Goal: Task Accomplishment & Management: Manage account settings

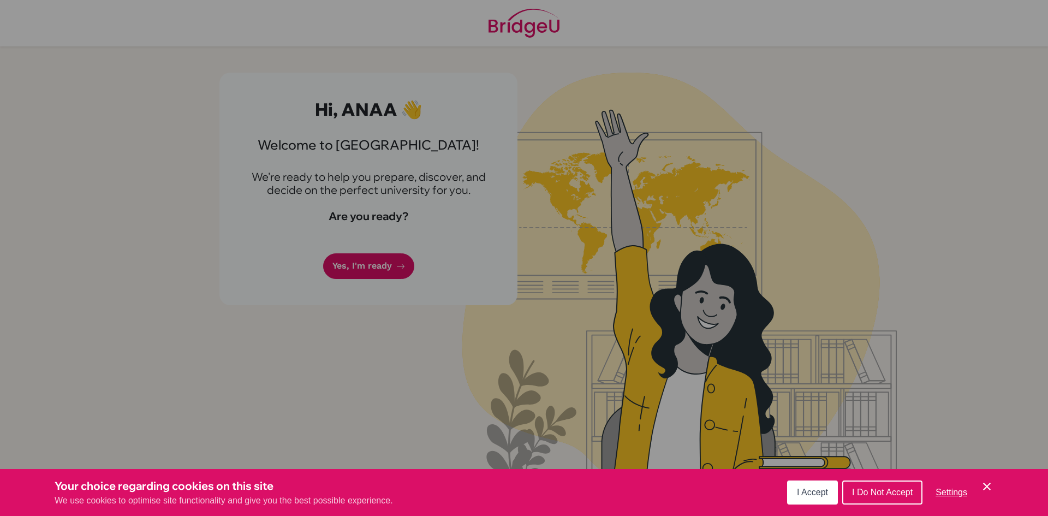
click at [807, 489] on span "I Accept" at bounding box center [812, 491] width 31 height 9
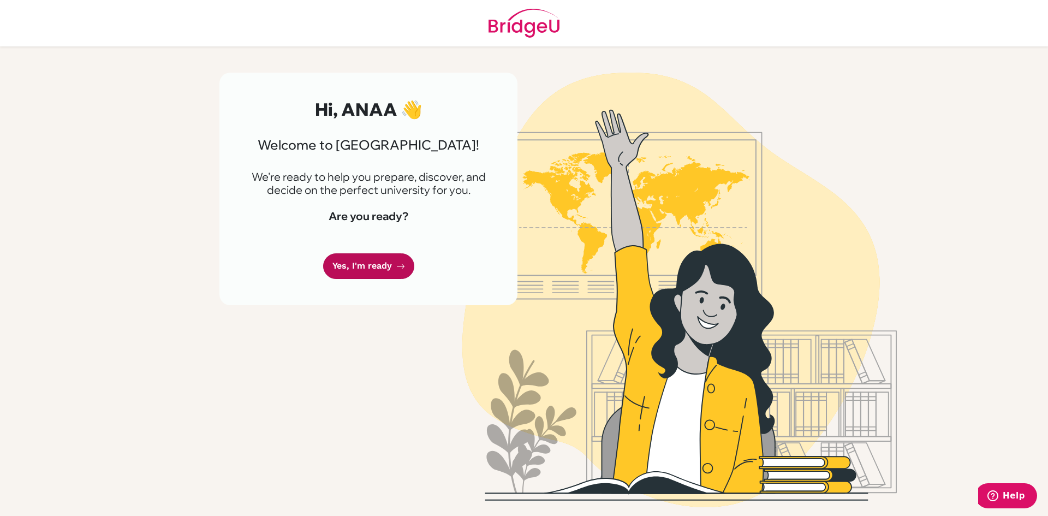
click at [395, 260] on link "Yes, I'm ready" at bounding box center [368, 266] width 91 height 26
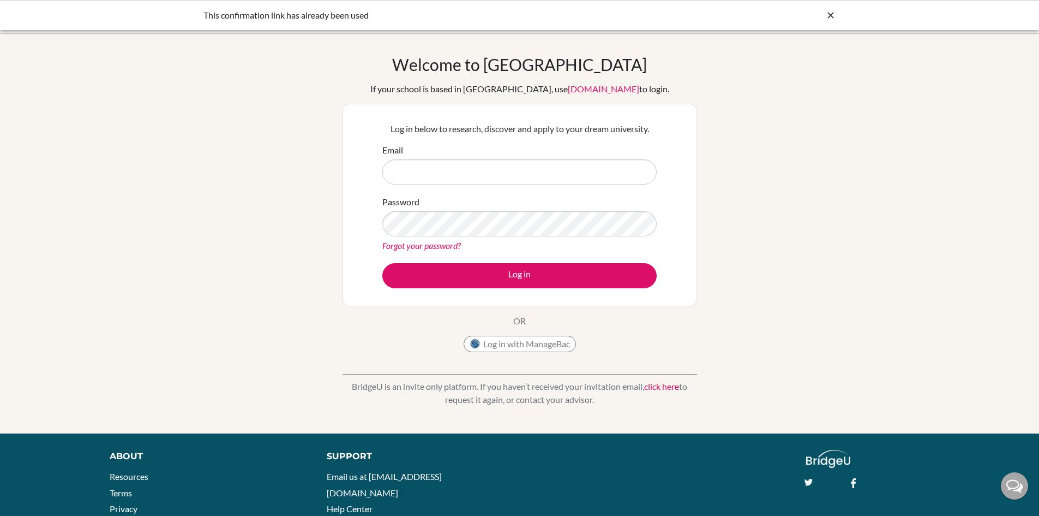
click at [481, 178] on input "Email" at bounding box center [519, 171] width 274 height 25
type input "anaa2959@mcgs.ac.in"
click at [382, 263] on button "Log in" at bounding box center [519, 275] width 274 height 25
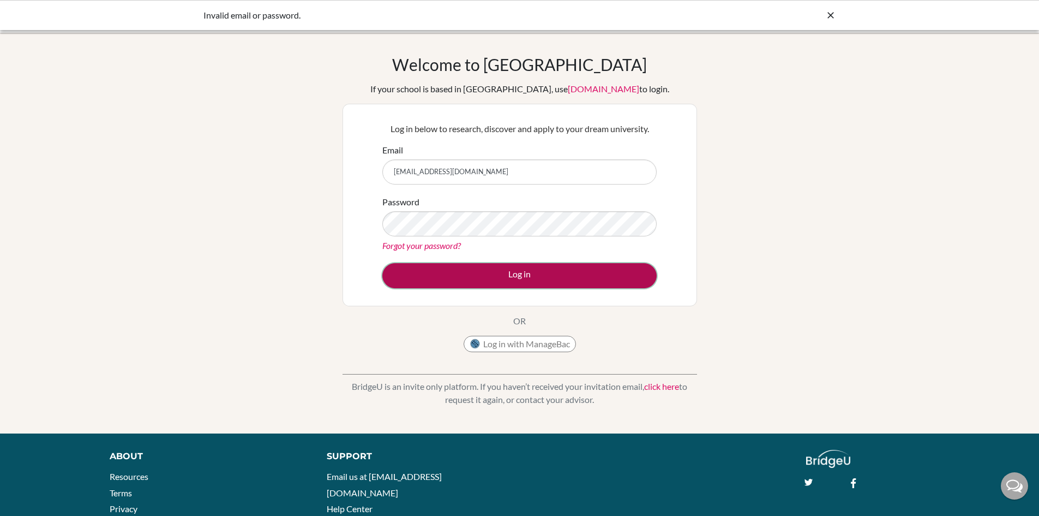
click at [521, 268] on button "Log in" at bounding box center [519, 275] width 274 height 25
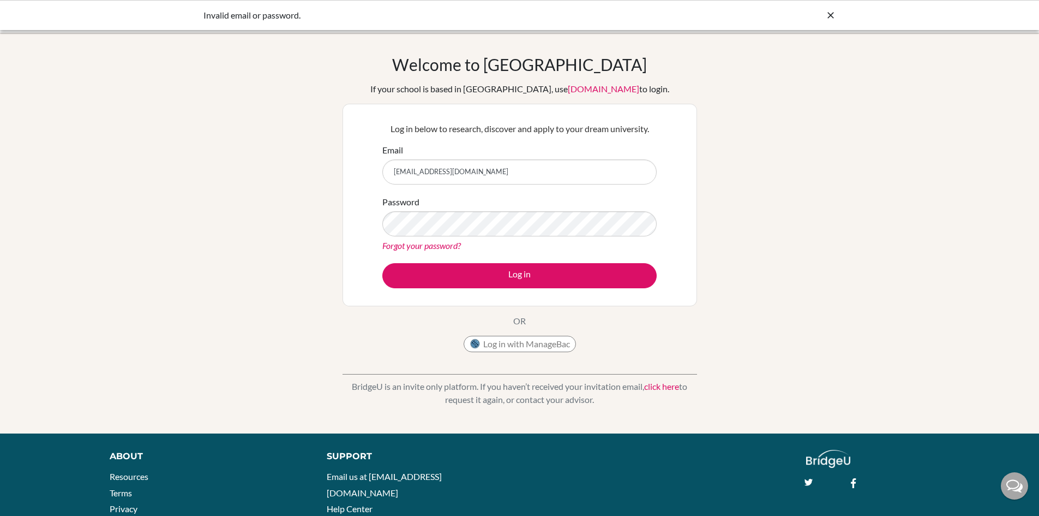
click at [511, 165] on input "[EMAIL_ADDRESS][DOMAIN_NAME]" at bounding box center [519, 171] width 274 height 25
click at [829, 17] on icon at bounding box center [831, 15] width 11 height 11
click at [507, 181] on input "[EMAIL_ADDRESS][DOMAIN_NAME]" at bounding box center [519, 171] width 274 height 25
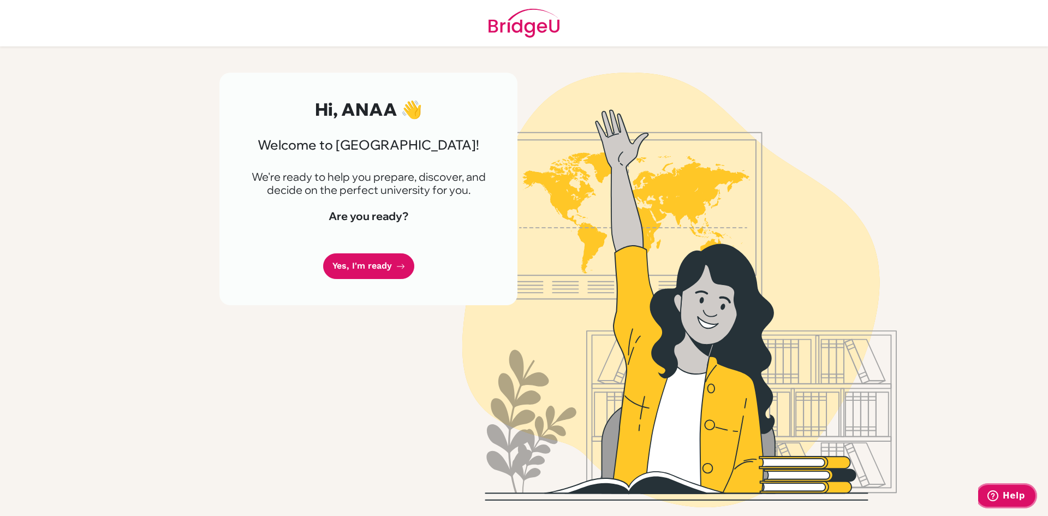
click at [1001, 499] on span "Help" at bounding box center [994, 495] width 15 height 11
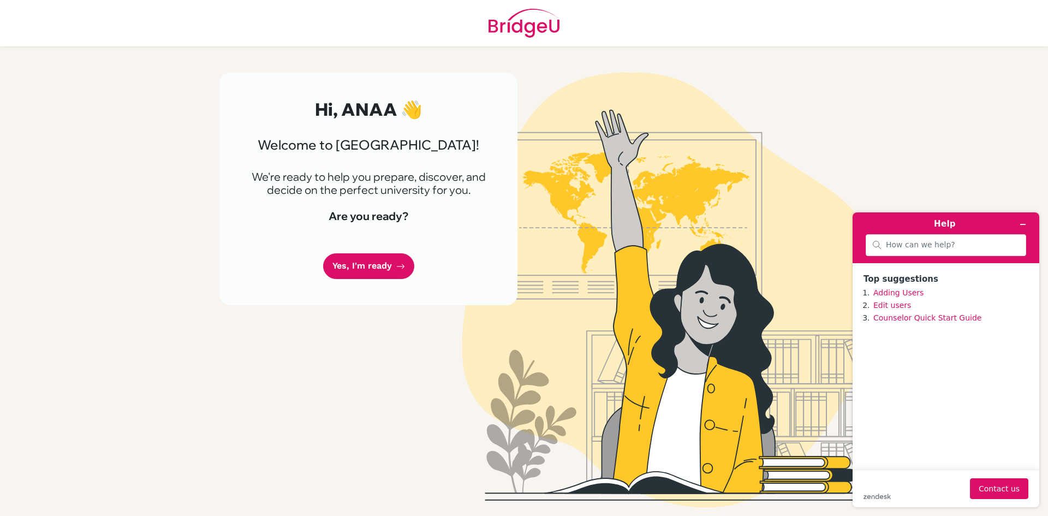
click at [799, 349] on img at bounding box center [679, 290] width 622 height 434
click at [1000, 163] on main "Hi, ANAA 👋 Welcome to [GEOGRAPHIC_DATA]! We're ready to help you prepare, disco…" at bounding box center [524, 258] width 1048 height 516
